Goal: Information Seeking & Learning: Check status

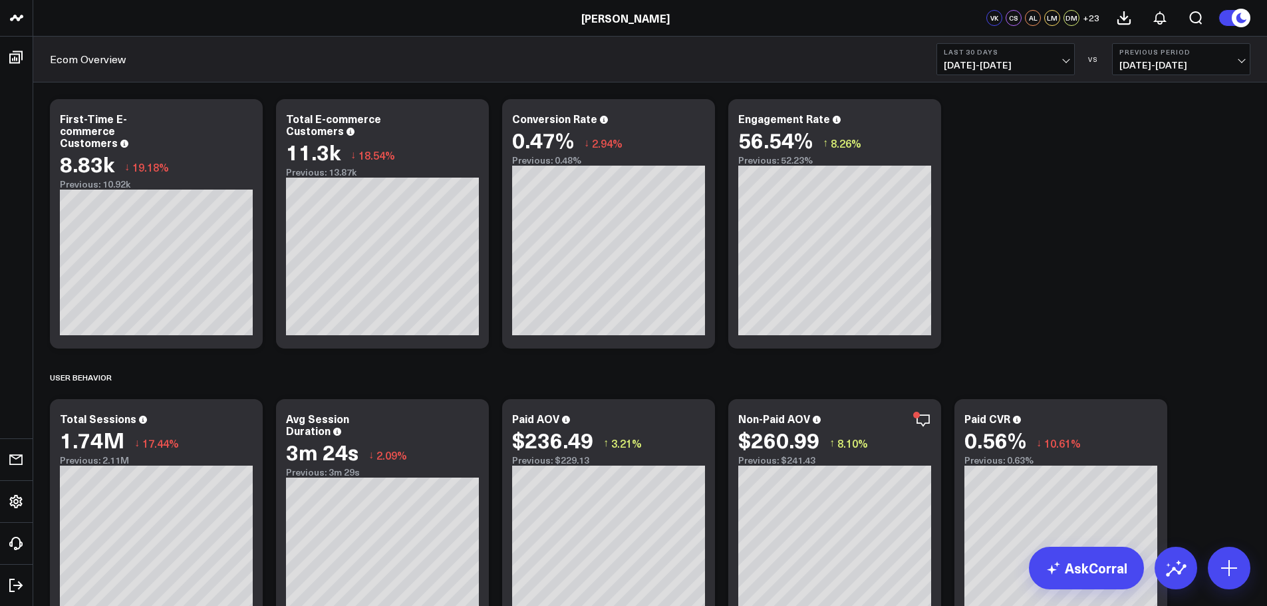
click at [1162, 67] on span "[DATE] - [DATE]" at bounding box center [1181, 65] width 124 height 11
click at [1149, 138] on link "YoY" at bounding box center [1181, 139] width 137 height 25
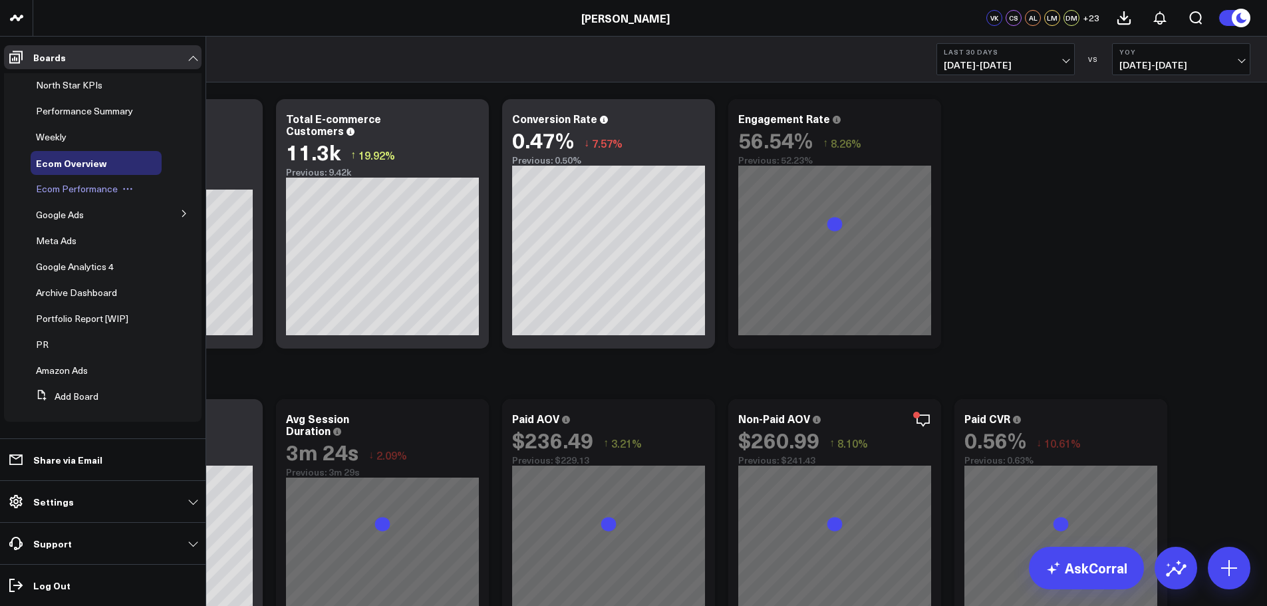
click at [84, 195] on div "Ecom Performance" at bounding box center [96, 189] width 131 height 24
click at [84, 191] on span "Ecom Performance" at bounding box center [77, 188] width 82 height 13
